Goal: Task Accomplishment & Management: Manage account settings

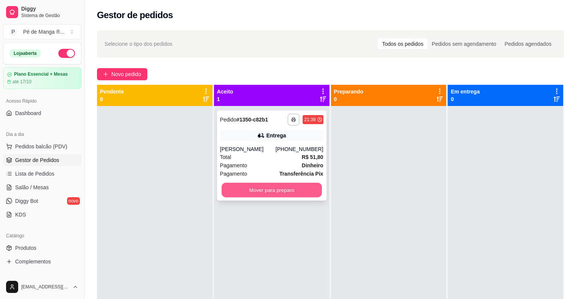
click at [264, 189] on button "Mover para preparo" at bounding box center [271, 190] width 100 height 15
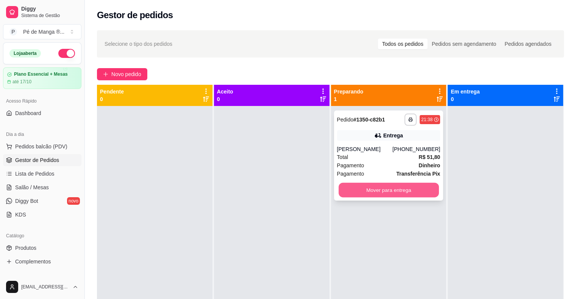
click at [387, 193] on button "Mover para entrega" at bounding box center [388, 190] width 100 height 15
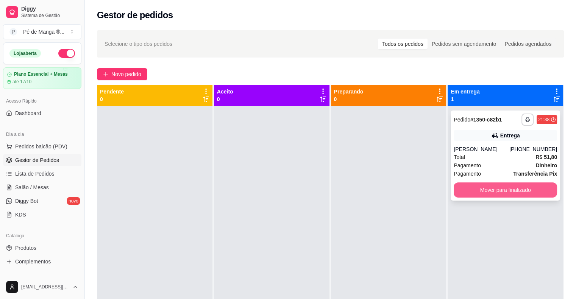
click at [510, 196] on button "Mover para finalizado" at bounding box center [505, 189] width 103 height 15
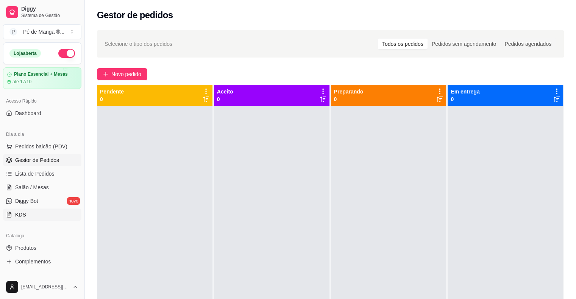
scroll to position [38, 0]
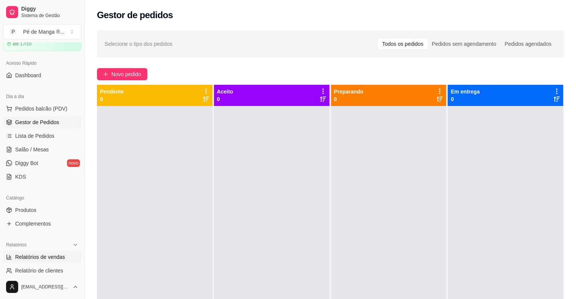
click at [47, 258] on span "Relatórios de vendas" at bounding box center [40, 257] width 50 height 8
select select "ALL"
select select "0"
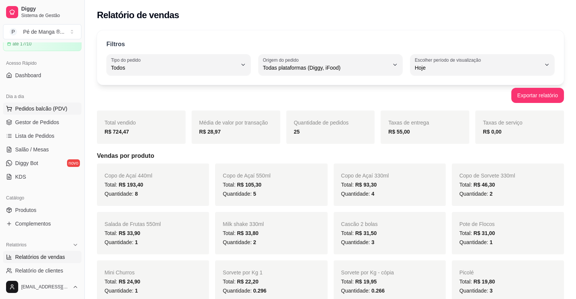
click at [41, 109] on span "Pedidos balcão (PDV)" at bounding box center [41, 109] width 52 height 8
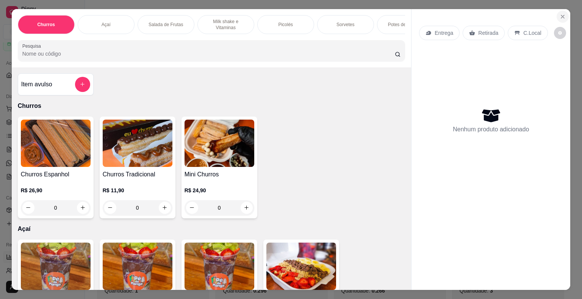
click at [560, 14] on icon "Close" at bounding box center [562, 17] width 6 height 6
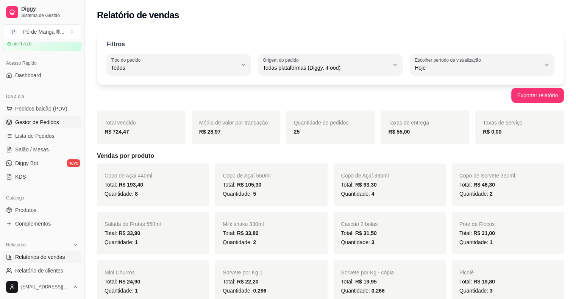
click at [39, 121] on span "Gestor de Pedidos" at bounding box center [37, 123] width 44 height 8
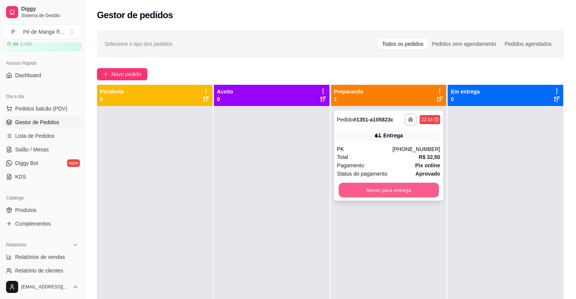
click at [368, 187] on button "Mover para entrega" at bounding box center [388, 190] width 100 height 15
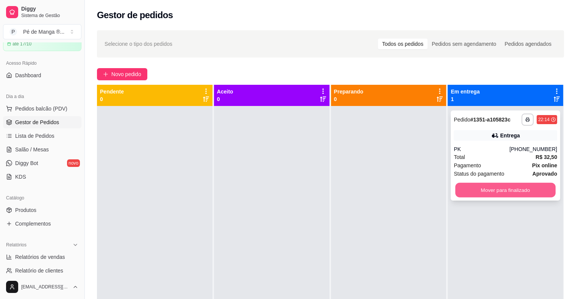
click at [513, 192] on button "Mover para finalizado" at bounding box center [505, 190] width 100 height 15
